Goal: Find specific page/section: Find specific page/section

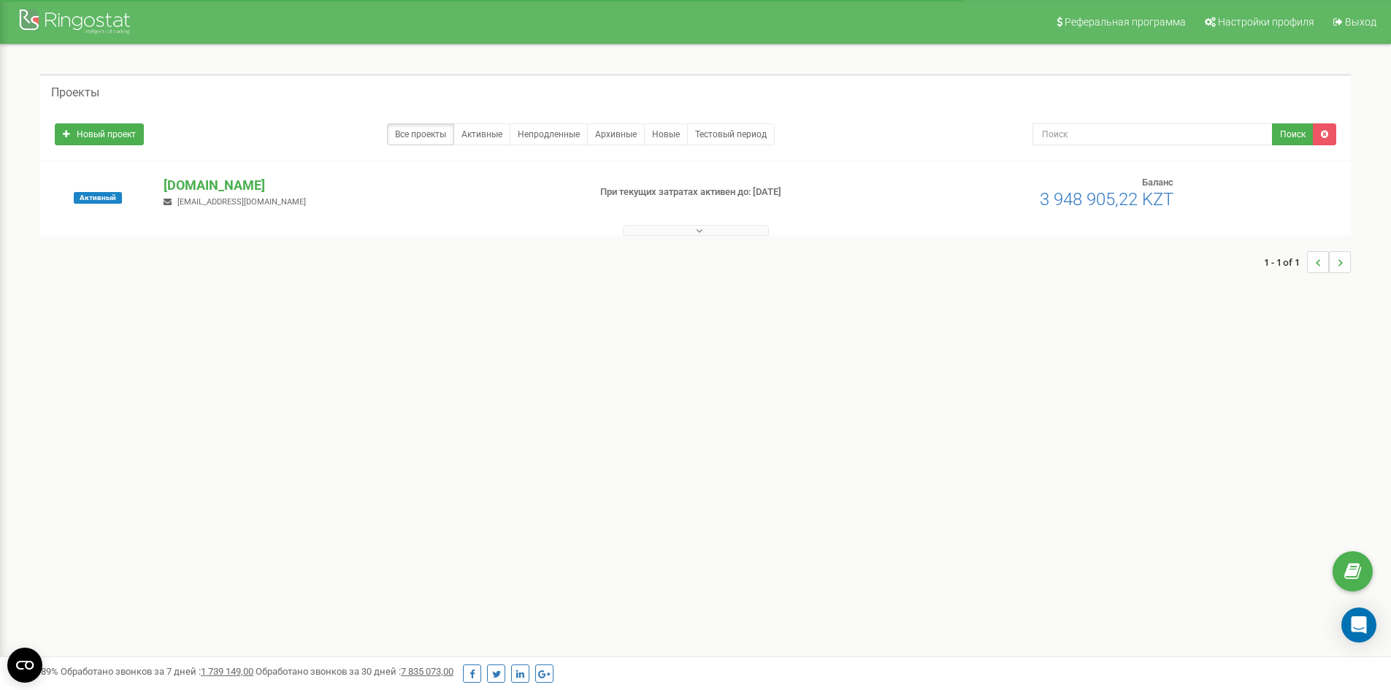
click at [696, 231] on icon at bounding box center [699, 231] width 7 height 10
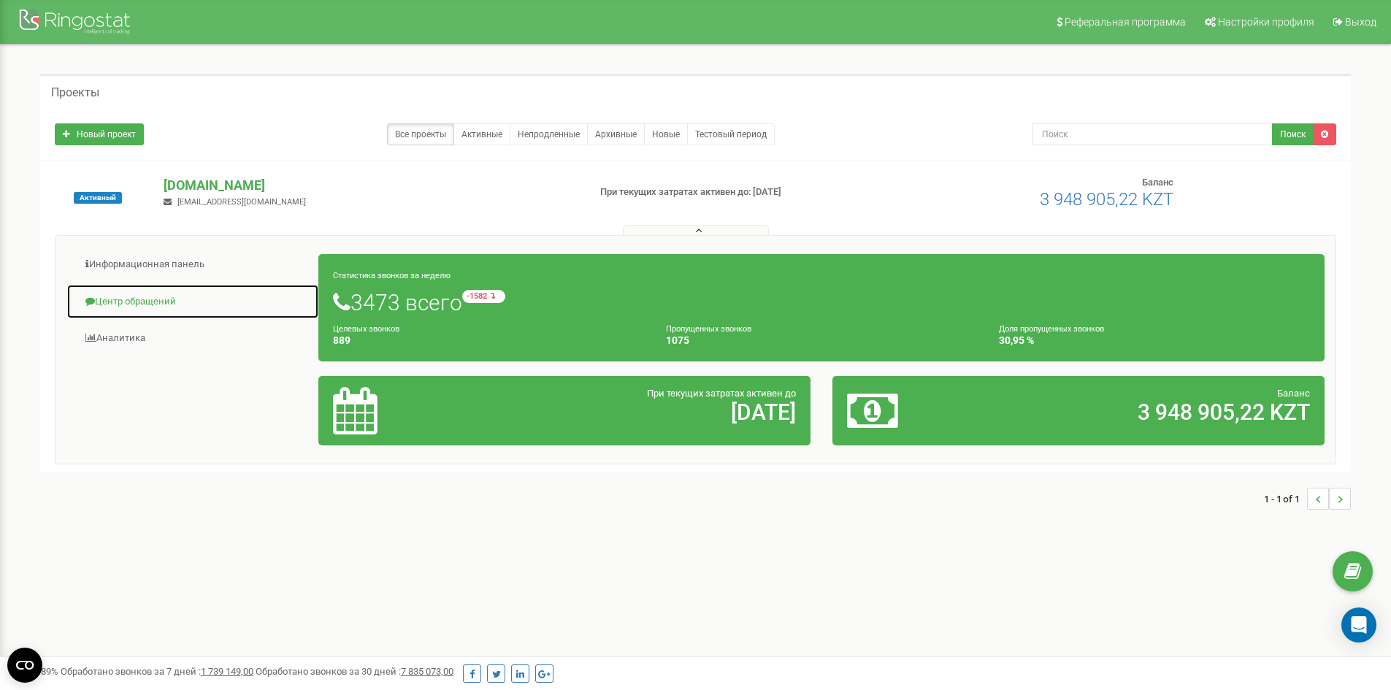
click at [102, 307] on link "Центр обращений" at bounding box center [192, 302] width 253 height 36
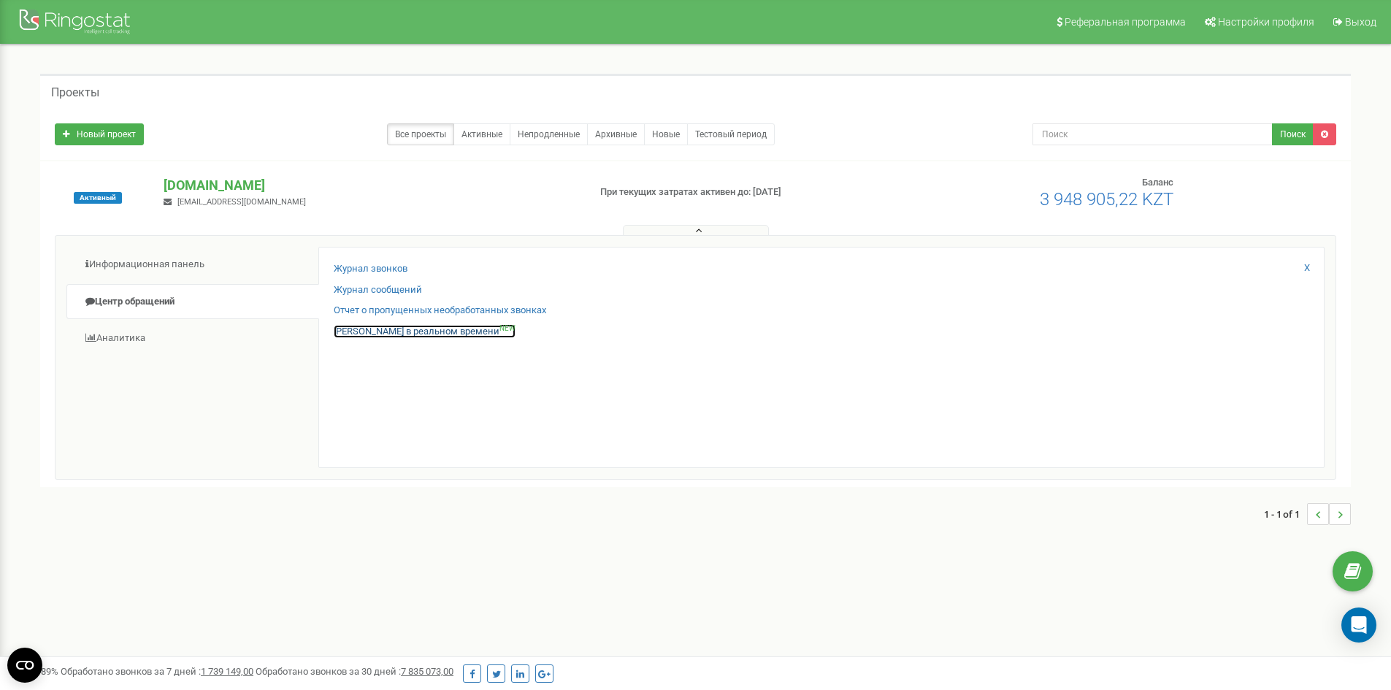
click at [402, 331] on link "[PERSON_NAME] в реальном времени NEW" at bounding box center [425, 332] width 182 height 14
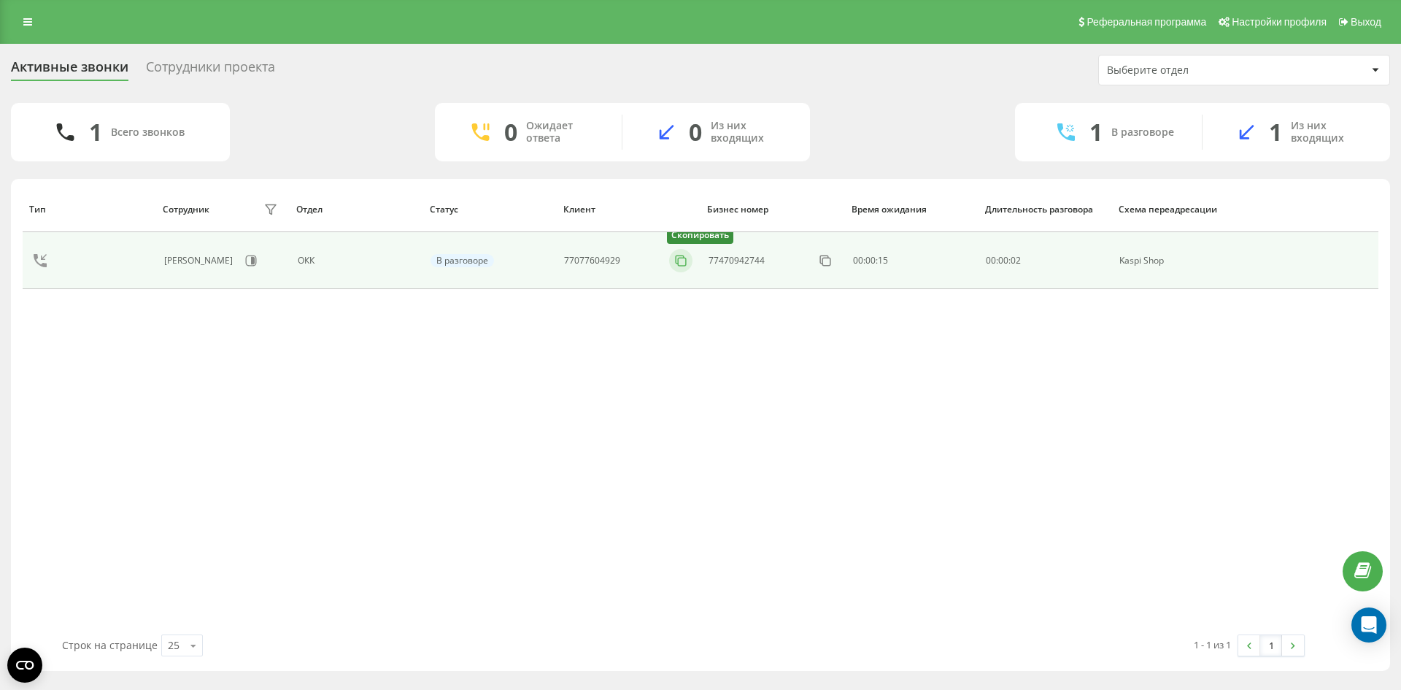
click at [684, 264] on icon at bounding box center [681, 260] width 15 height 15
